Goal: Task Accomplishment & Management: Complete application form

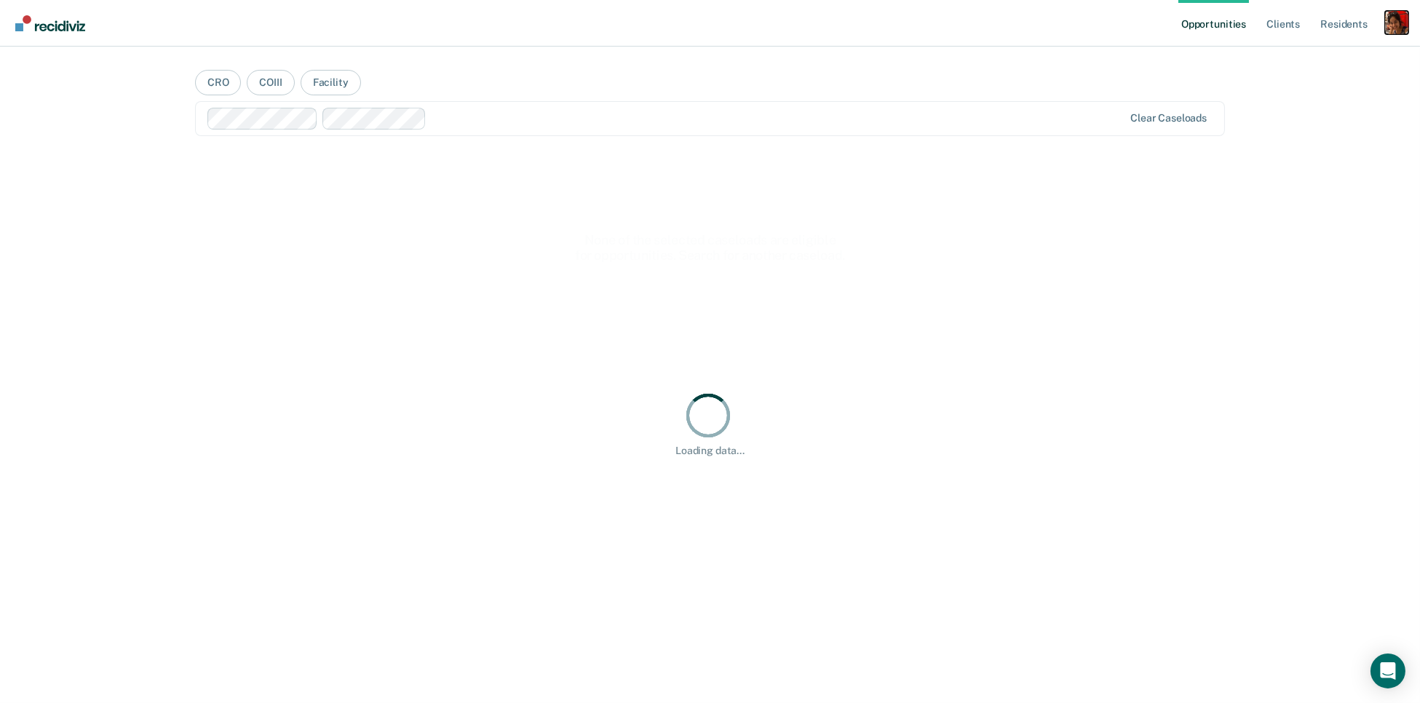
click at [1396, 20] on div "Profile dropdown button" at bounding box center [1396, 22] width 23 height 23
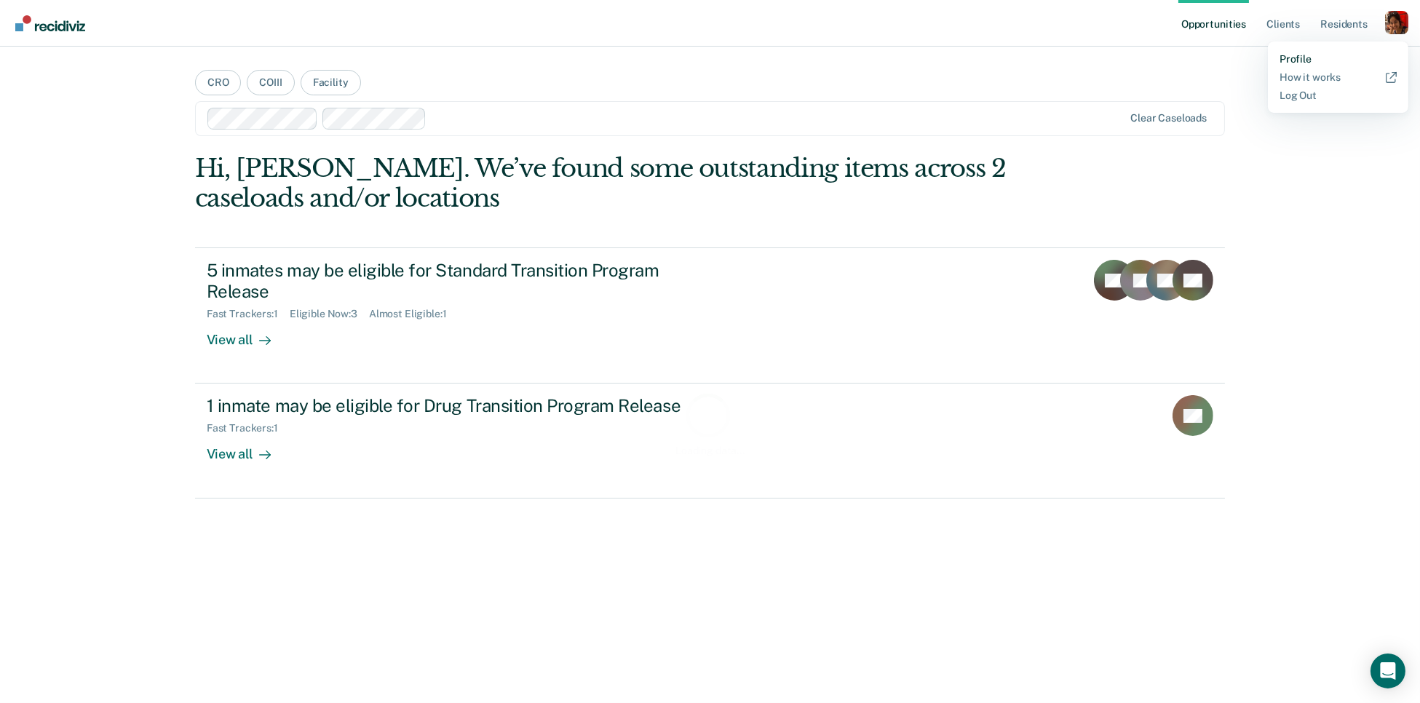
click at [1294, 60] on link "Profile" at bounding box center [1338, 59] width 117 height 12
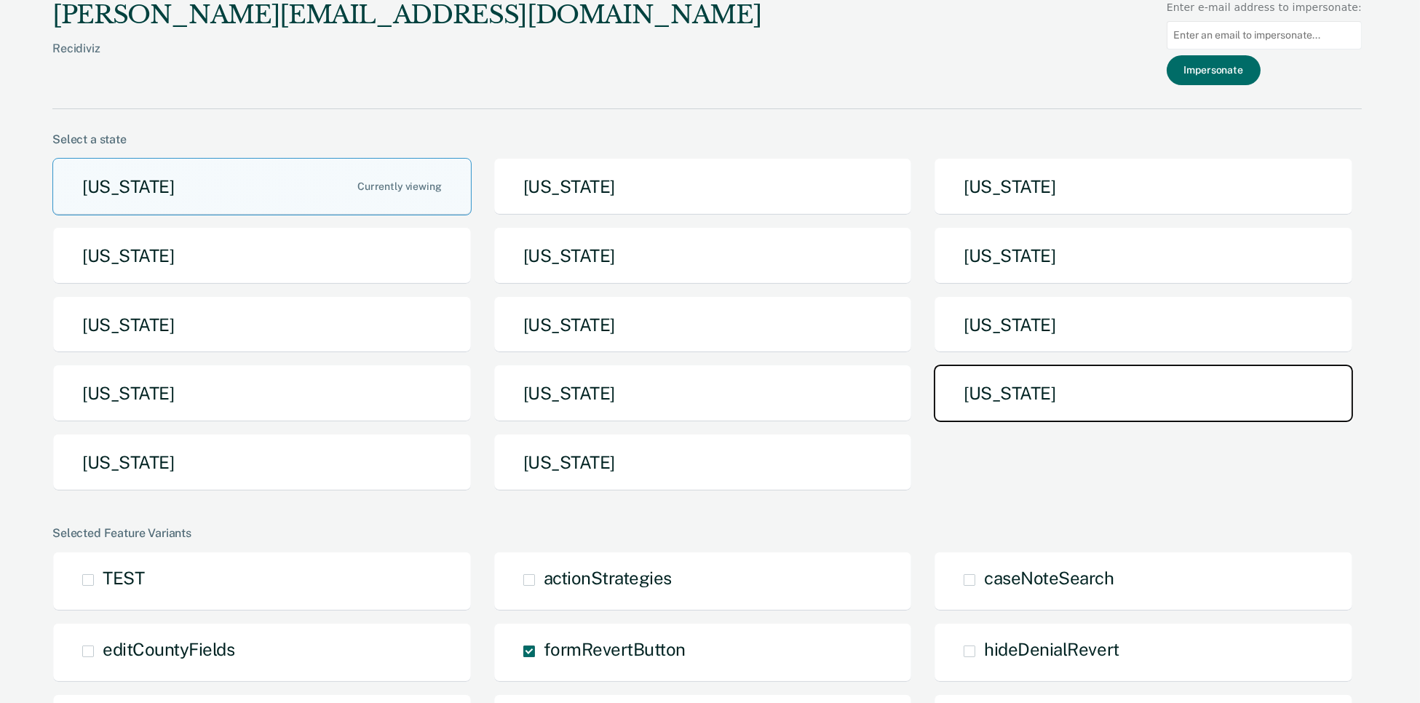
click at [1027, 405] on button "[US_STATE]" at bounding box center [1143, 394] width 419 height 58
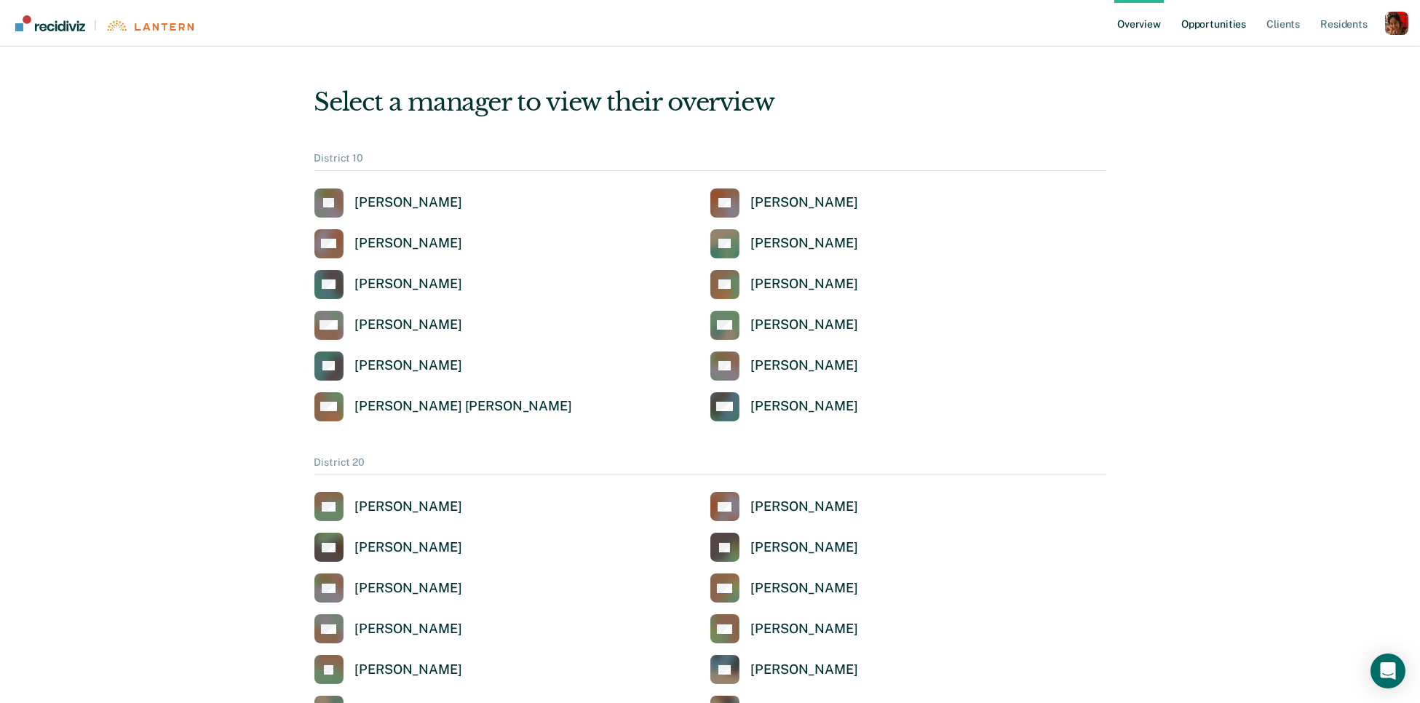
click at [1198, 26] on link "Opportunities" at bounding box center [1214, 23] width 71 height 47
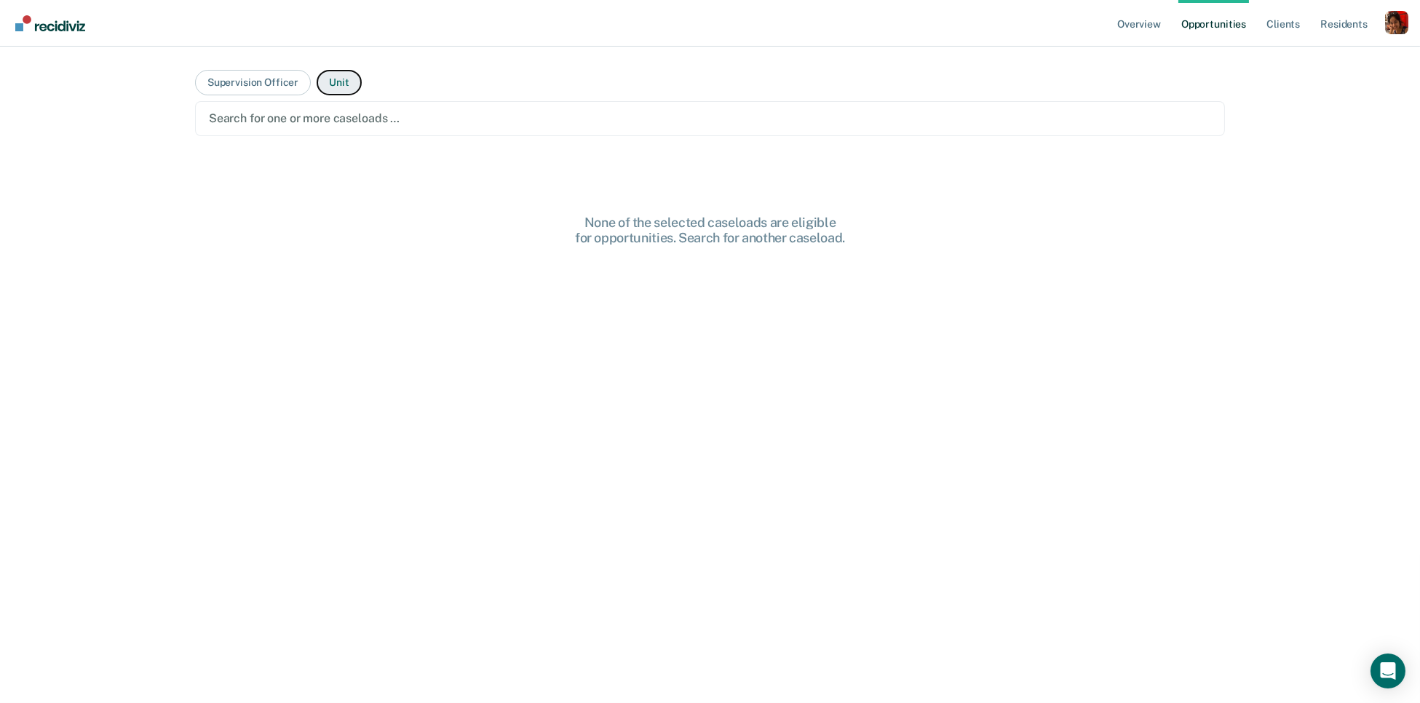
click at [339, 84] on button "Unit" at bounding box center [339, 82] width 44 height 25
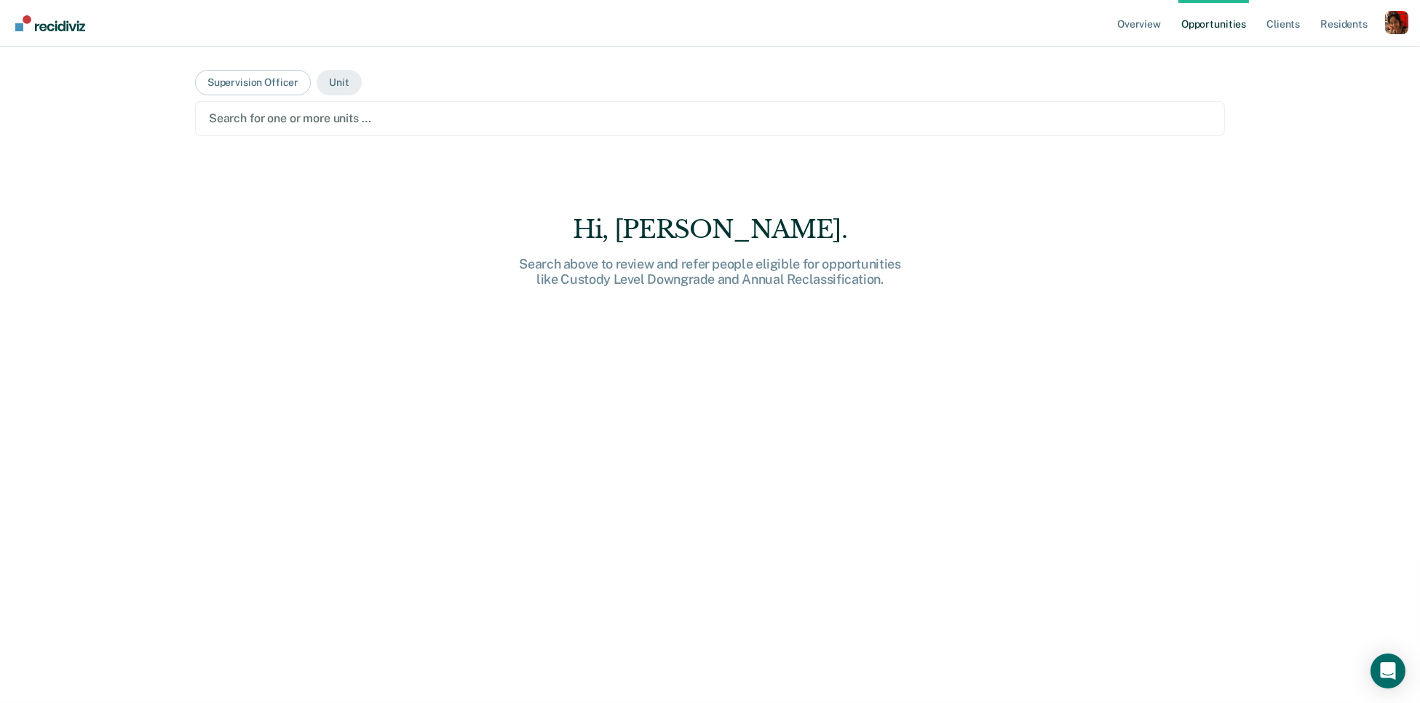
click at [334, 115] on div at bounding box center [710, 118] width 1003 height 17
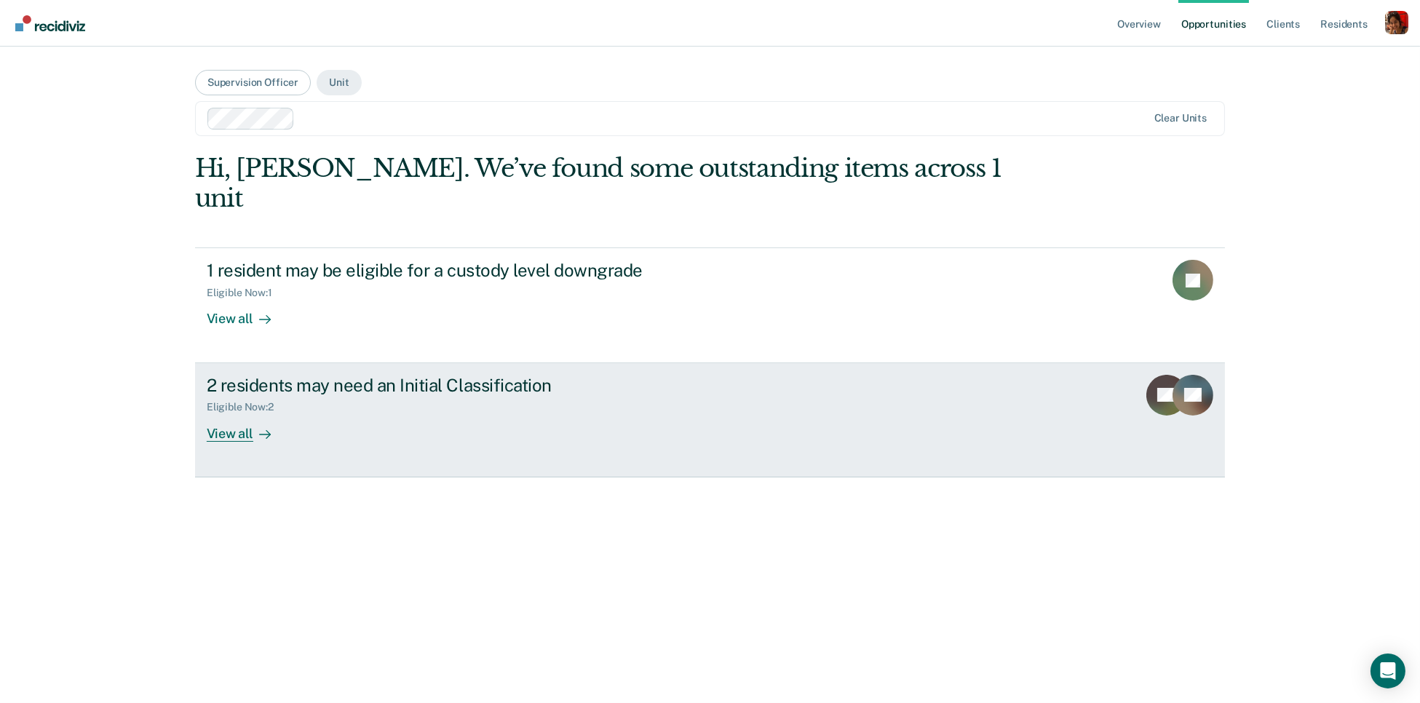
click at [230, 414] on div "View all" at bounding box center [248, 428] width 82 height 28
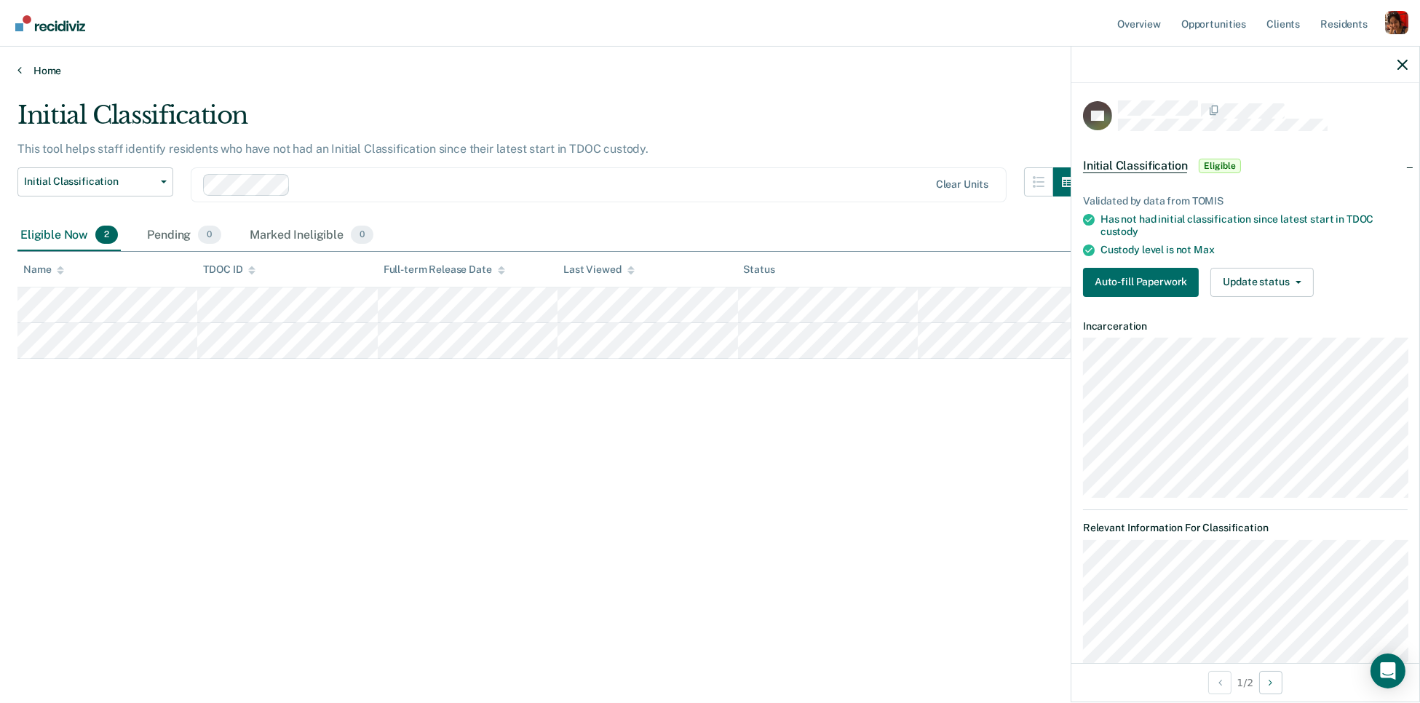
click at [20, 66] on icon at bounding box center [19, 70] width 4 height 12
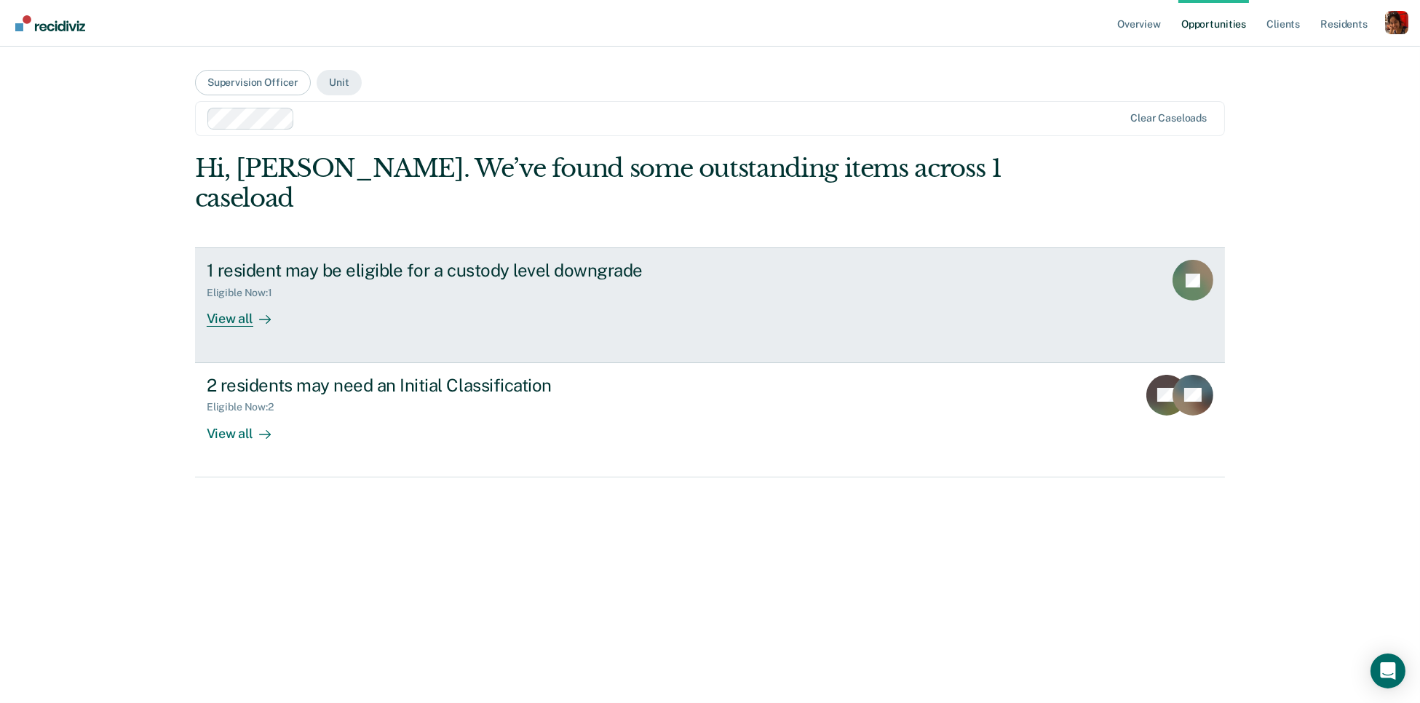
click at [213, 281] on div "Eligible Now : 1" at bounding box center [462, 290] width 511 height 18
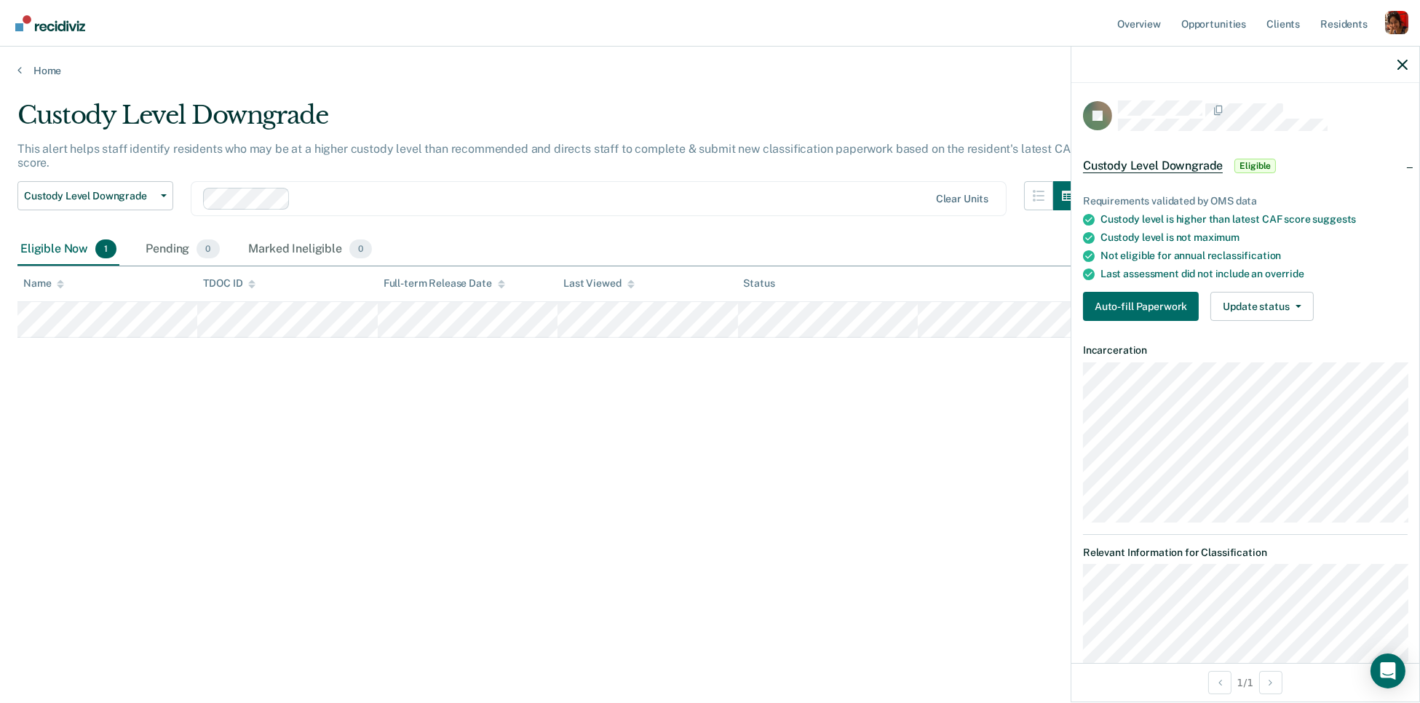
click at [1113, 288] on div "Requirements validated by OMS data Custody level is higher than latest CAF scor…" at bounding box center [1246, 252] width 348 height 161
click at [1112, 307] on button "Auto-fill Paperwork" at bounding box center [1141, 306] width 116 height 29
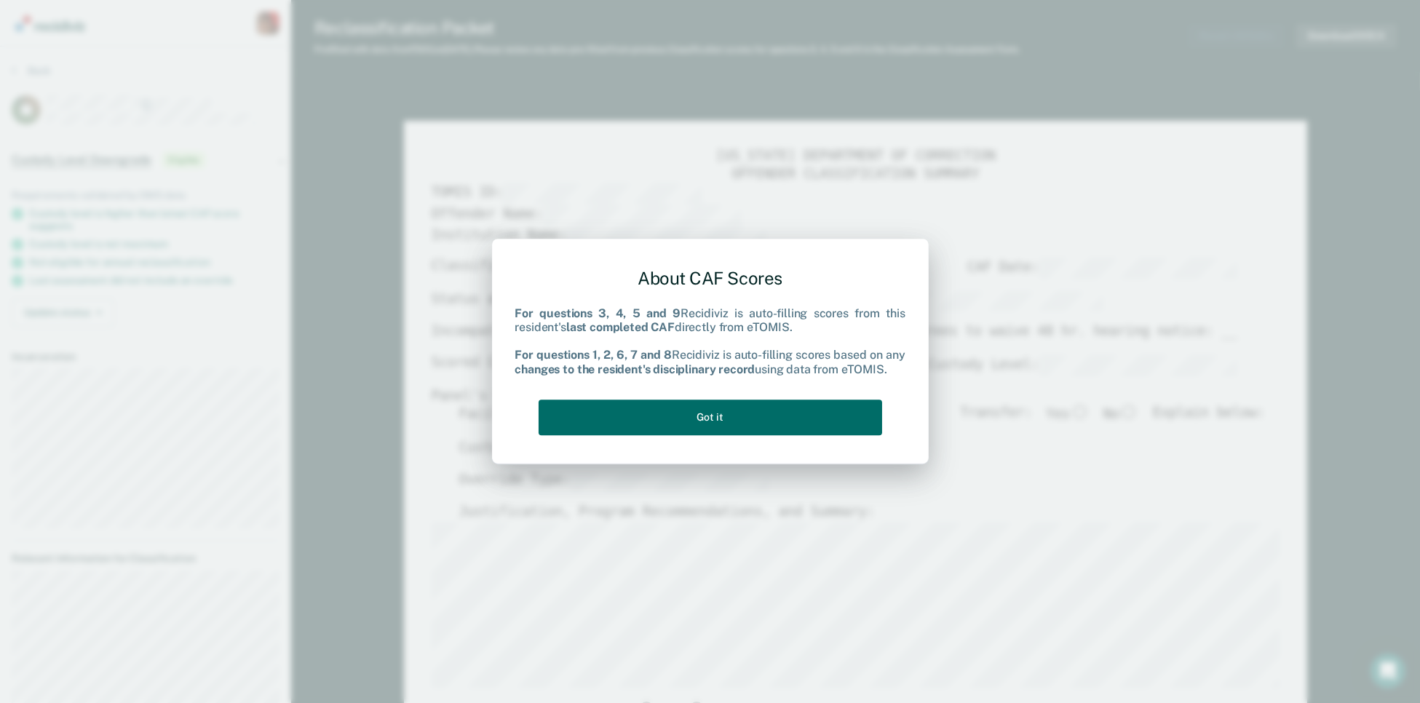
type textarea "x"
